Goal: Task Accomplishment & Management: Complete application form

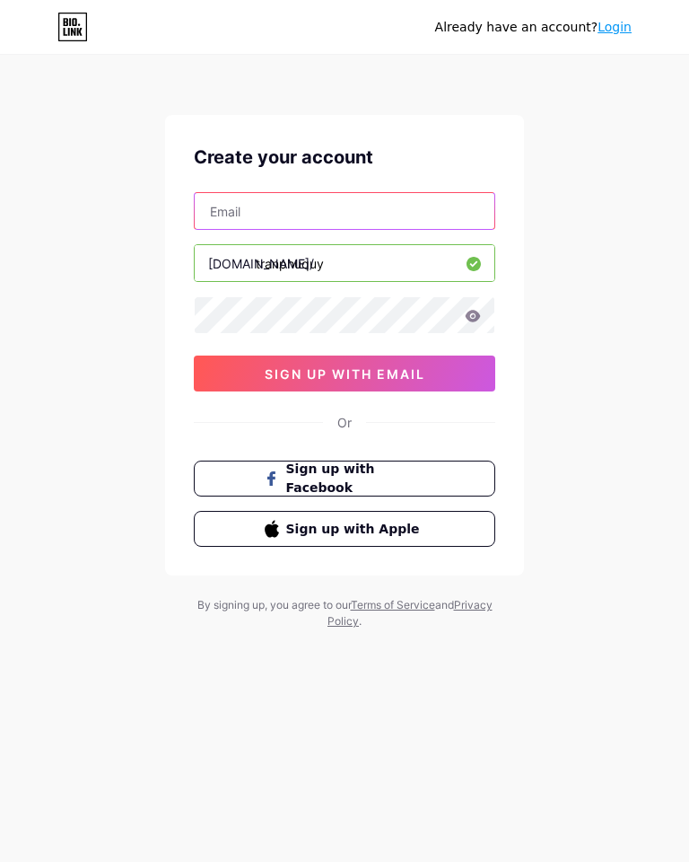
click at [239, 195] on input "text" at bounding box center [345, 211] width 300 height 36
type input "[EMAIL_ADDRESS][DOMAIN_NAME]"
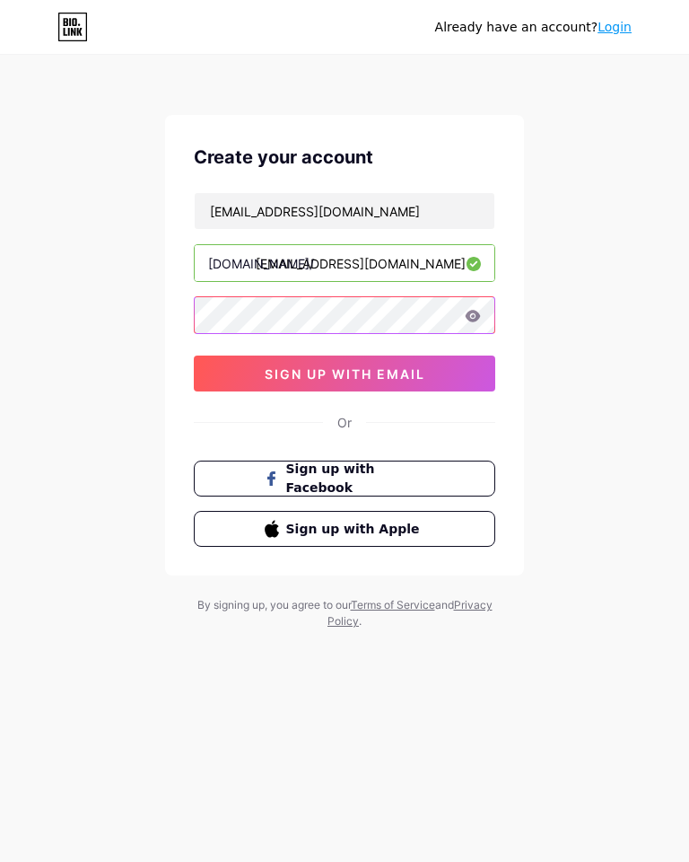
type input "tranphuquy"
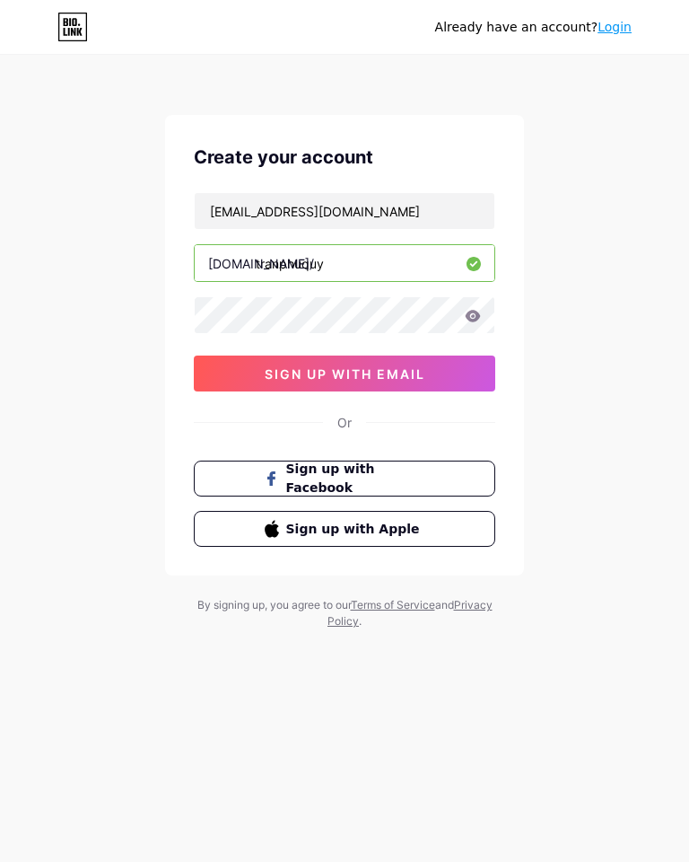
click at [456, 366] on button "sign up with email" at bounding box center [345, 373] width 302 height 36
click at [461, 367] on button "sign up with email" at bounding box center [345, 373] width 302 height 36
click at [464, 367] on button "sign up with email" at bounding box center [345, 373] width 302 height 36
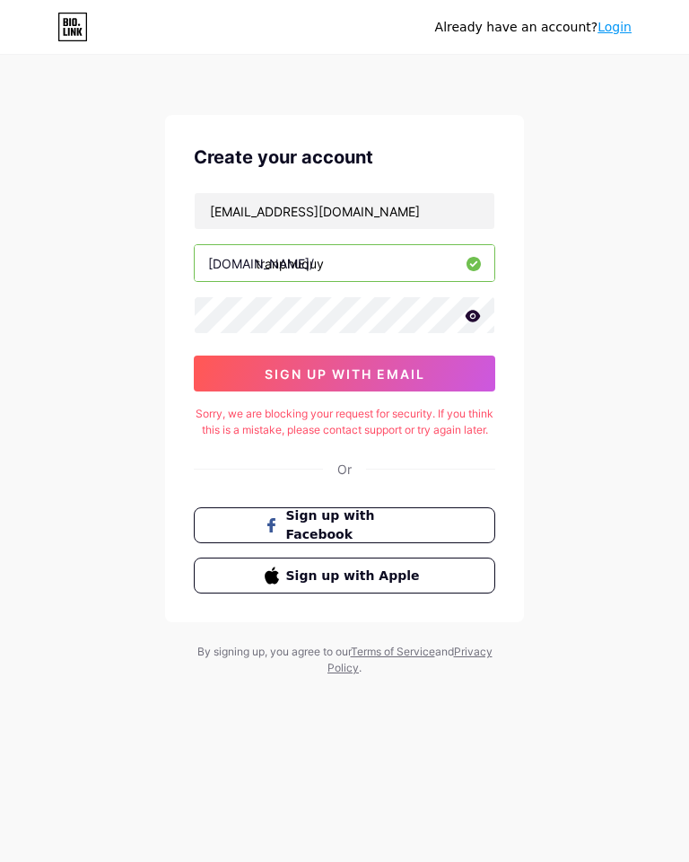
click at [463, 375] on button "sign up with email" at bounding box center [345, 373] width 302 height 36
click at [470, 321] on icon at bounding box center [473, 316] width 15 height 12
click at [467, 377] on button "sign up with email" at bounding box center [345, 373] width 302 height 36
